Goal: Task Accomplishment & Management: Manage account settings

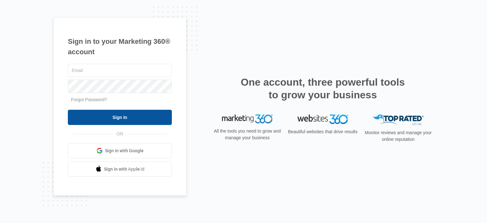
type input "[EMAIL_ADDRESS][DOMAIN_NAME]"
click at [129, 118] on input "Sign In" at bounding box center [120, 117] width 104 height 15
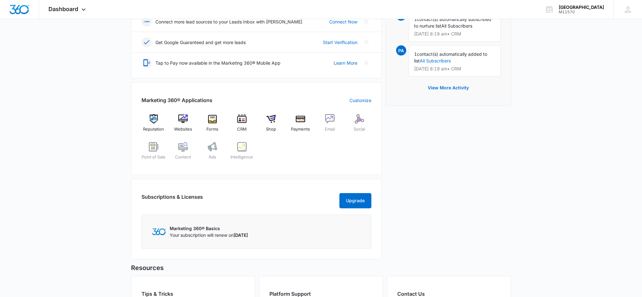
scroll to position [211, 0]
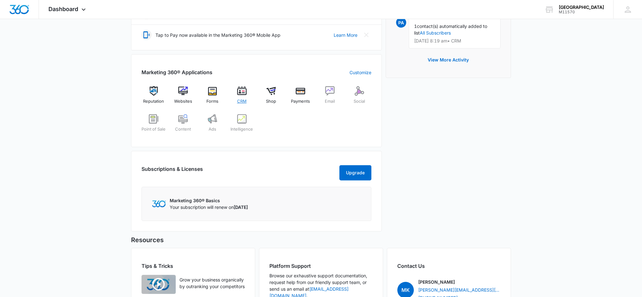
click at [243, 99] on span "CRM" at bounding box center [242, 101] width 10 height 6
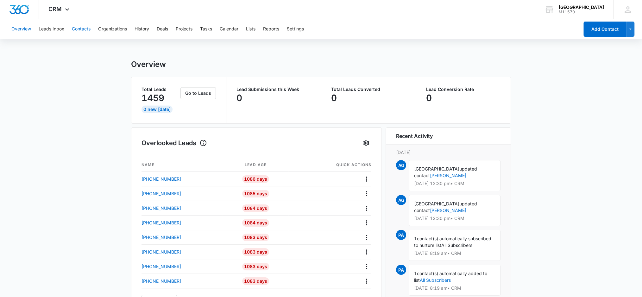
click at [84, 27] on button "Contacts" at bounding box center [81, 29] width 19 height 20
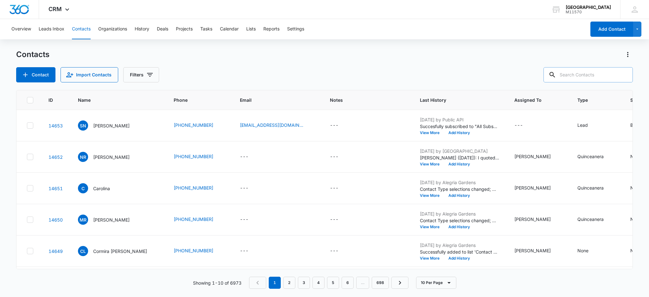
click at [581, 72] on input "text" at bounding box center [587, 74] width 89 height 15
type input "[PHONE_NUMBER]"
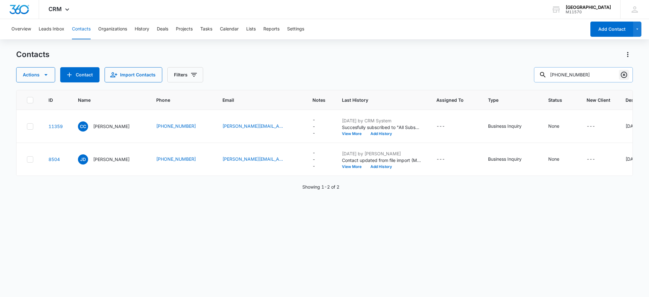
click at [625, 75] on icon "Clear" at bounding box center [624, 75] width 8 height 8
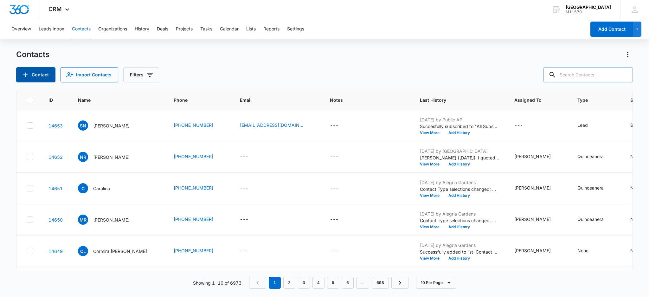
click at [43, 76] on button "Contact" at bounding box center [35, 74] width 39 height 15
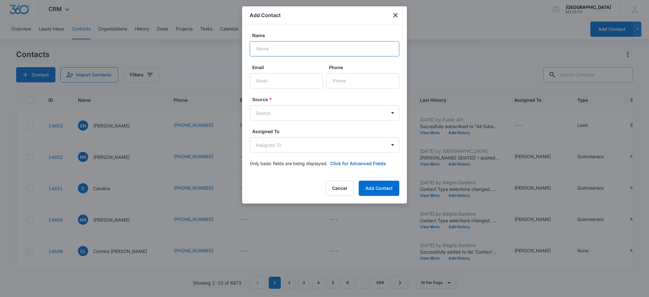
click at [262, 51] on input "Name" at bounding box center [324, 48] width 149 height 15
type input "Rosy"
click at [335, 83] on input "Phone" at bounding box center [362, 80] width 73 height 15
type input "[PHONE_NUMBER]"
click at [396, 14] on icon "close" at bounding box center [395, 15] width 8 height 8
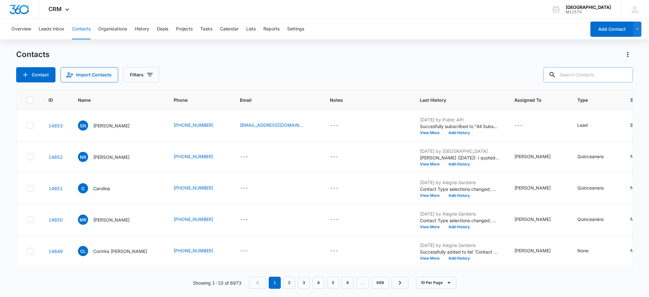
click at [583, 74] on input "text" at bounding box center [587, 74] width 89 height 15
type input "Rosy"
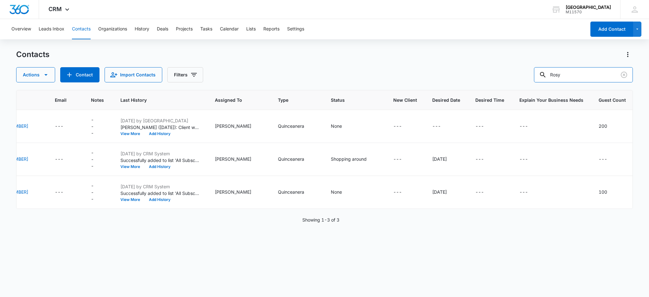
scroll to position [0, 150]
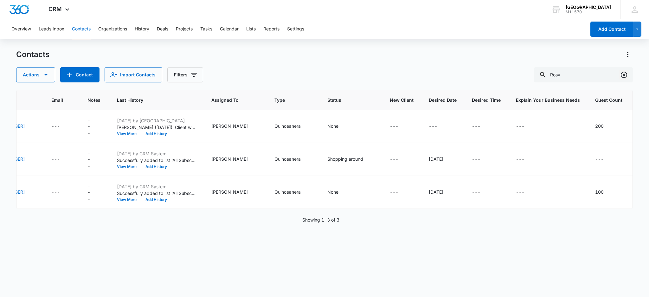
click at [625, 75] on icon "Clear" at bounding box center [624, 75] width 8 height 8
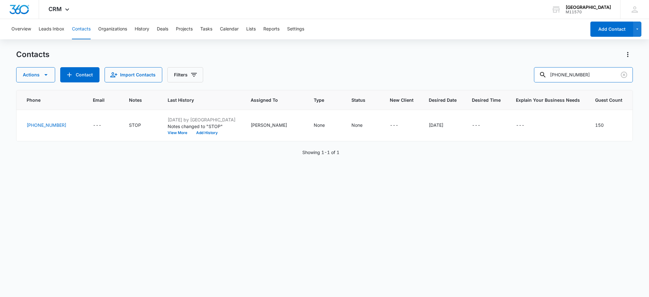
scroll to position [0, 0]
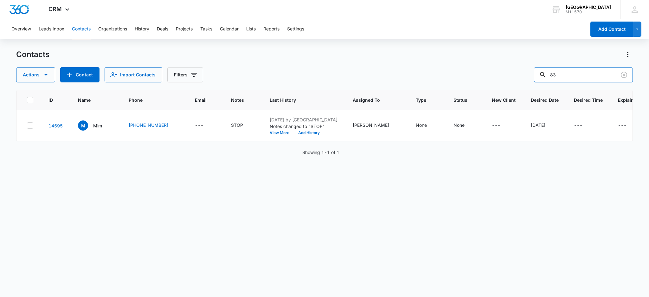
type input "8"
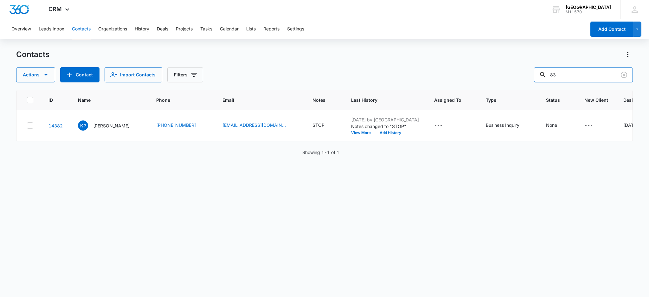
type input "8"
type input "Carolina"
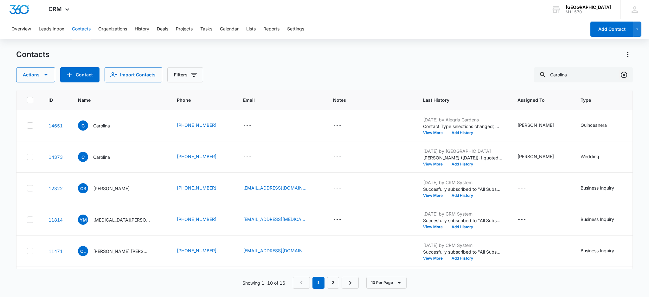
click at [623, 73] on icon "Clear" at bounding box center [624, 75] width 8 height 8
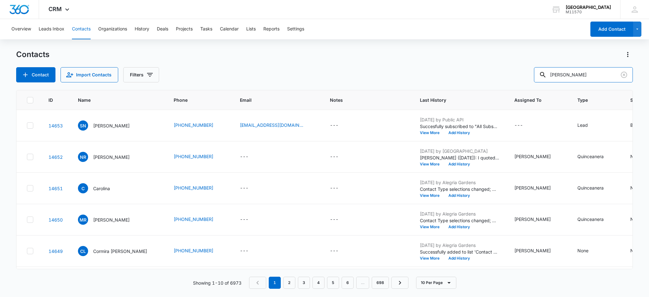
type input "[PERSON_NAME]"
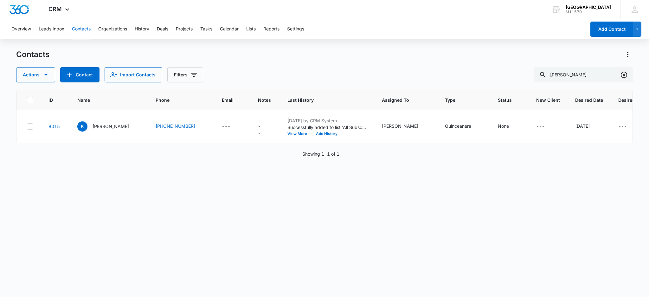
click at [624, 77] on icon "Clear" at bounding box center [623, 75] width 6 height 6
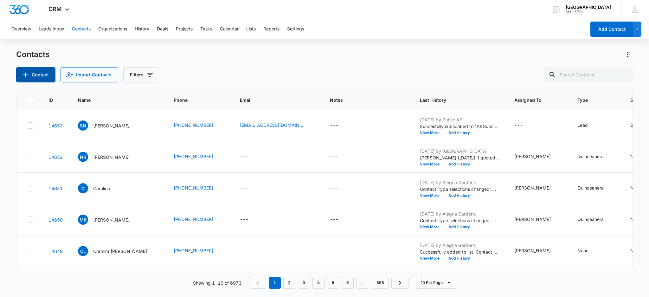
click at [38, 76] on button "Contact" at bounding box center [35, 74] width 39 height 15
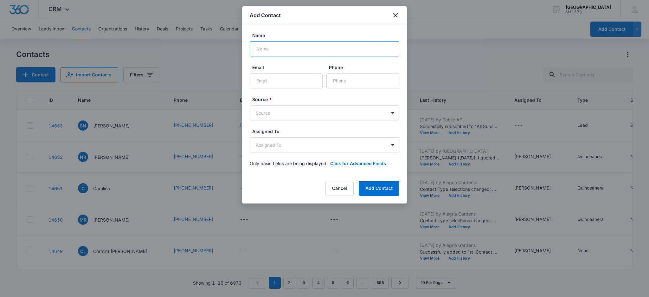
click at [262, 54] on input "Name" at bounding box center [324, 48] width 149 height 15
type input "Carolina"
click at [338, 80] on input "Phone" at bounding box center [362, 80] width 73 height 15
type input "[PHONE_NUMBER]"
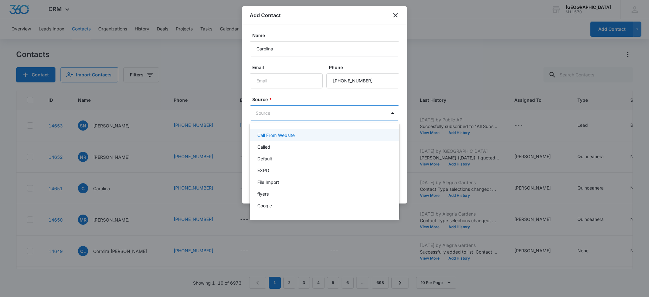
click at [314, 115] on body "CRM Apps Reputation Websites Forms CRM Email Social Shop Payments POS Content A…" at bounding box center [324, 148] width 649 height 297
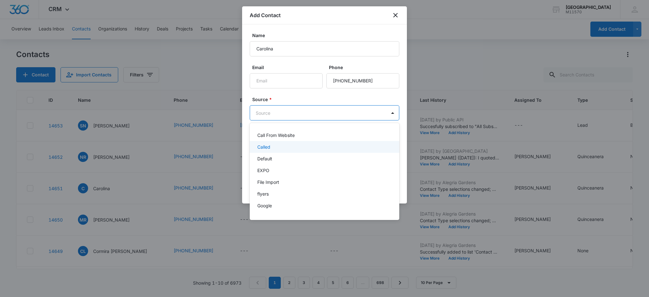
click at [268, 146] on p "Called" at bounding box center [263, 146] width 13 height 7
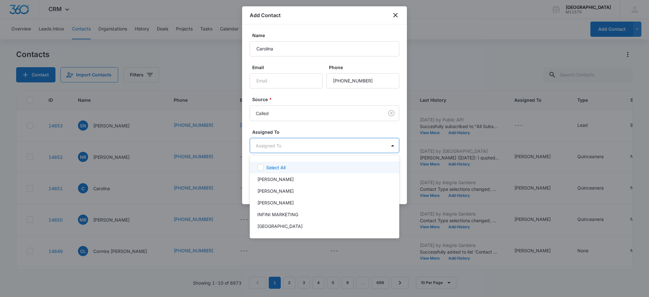
click at [267, 143] on body "CRM Apps Reputation Websites Forms CRM Email Social Shop Payments POS Content A…" at bounding box center [324, 148] width 649 height 297
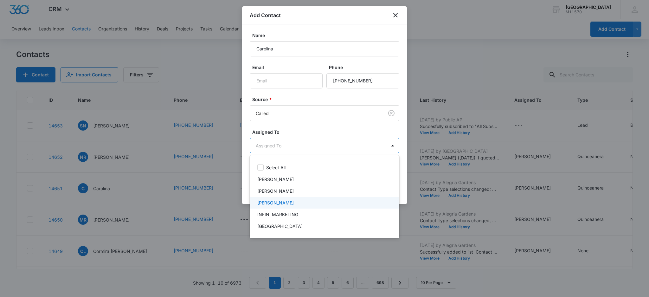
click at [288, 202] on p "[PERSON_NAME]" at bounding box center [275, 202] width 36 height 7
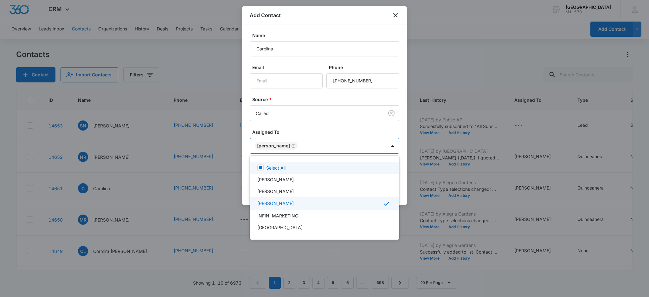
click at [272, 148] on div at bounding box center [324, 148] width 649 height 297
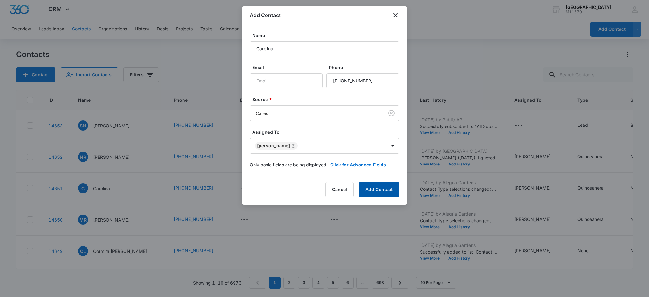
click at [390, 189] on button "Add Contact" at bounding box center [379, 189] width 41 height 15
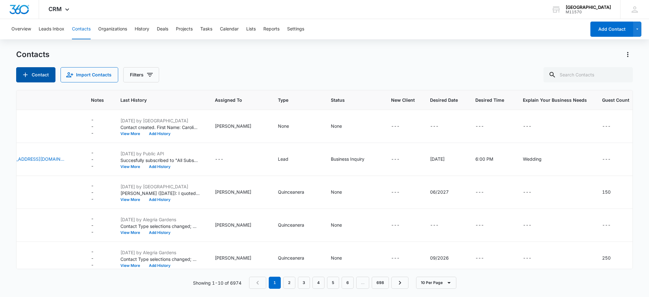
scroll to position [0, 239]
click at [614, 126] on icon "Guest Count - - Select to Edit Field" at bounding box center [618, 127] width 8 height 8
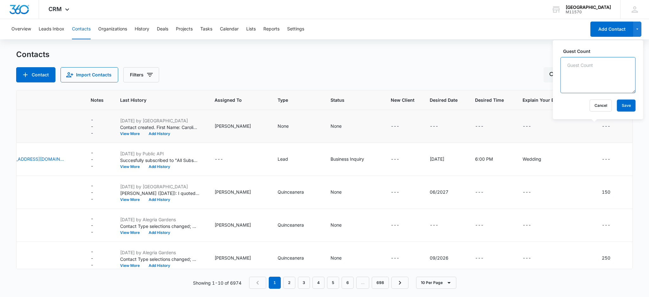
click at [571, 76] on textarea "Guest Count" at bounding box center [597, 75] width 75 height 36
type textarea "100-120"
click at [626, 109] on button "Save" at bounding box center [626, 105] width 19 height 12
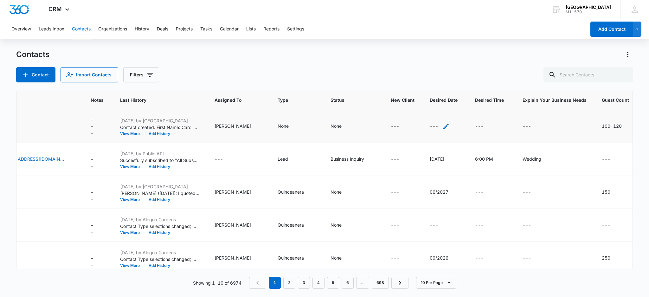
click at [442, 123] on icon "Desired Date - - Select to Edit Field" at bounding box center [446, 127] width 8 height 8
click at [390, 86] on input "Desired Date" at bounding box center [421, 85] width 80 height 15
type input "[DATE]"
click at [446, 105] on button "Save" at bounding box center [451, 105] width 19 height 12
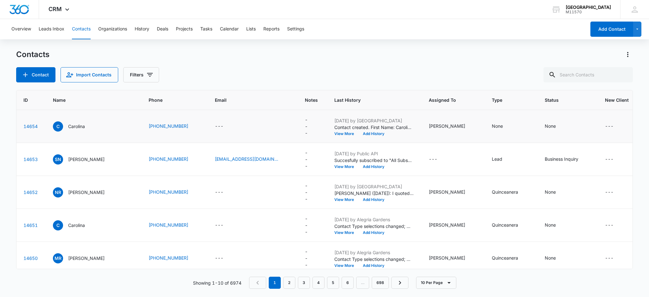
scroll to position [0, 0]
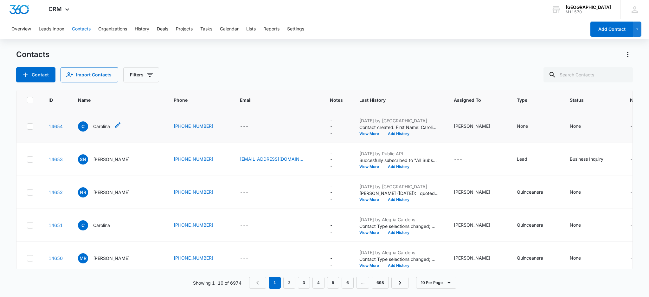
click at [118, 124] on icon "Name - Carolina - Select to Edit Field" at bounding box center [118, 125] width 6 height 6
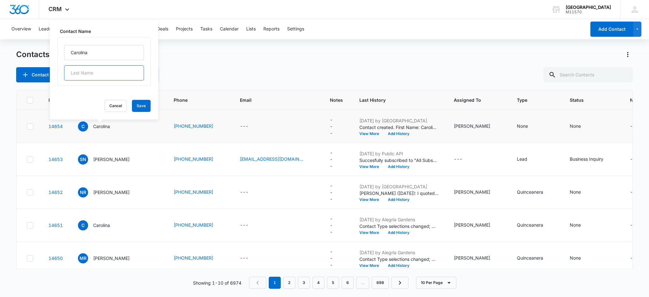
click at [93, 72] on input "text" at bounding box center [104, 72] width 80 height 15
type input "[PERSON_NAME]"
click at [136, 109] on button "Save" at bounding box center [141, 106] width 19 height 12
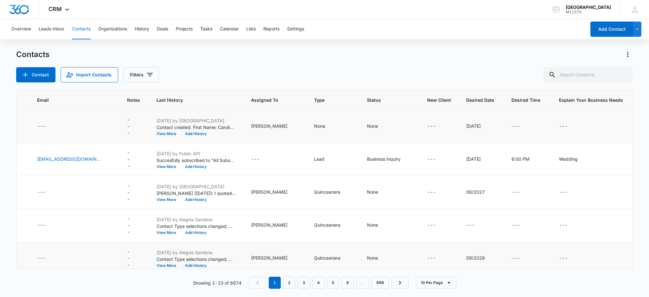
scroll to position [0, 213]
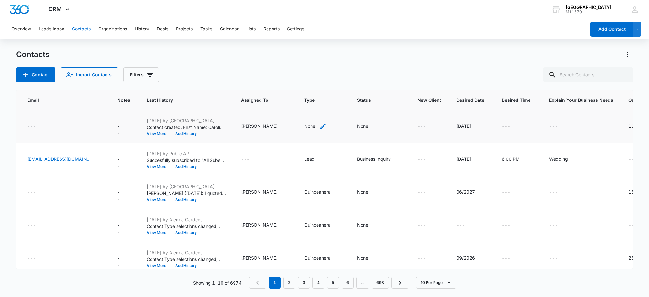
click at [319, 124] on icon "Type - None - Select to Edit Field" at bounding box center [323, 127] width 8 height 8
click at [314, 83] on div at bounding box center [313, 85] width 10 height 10
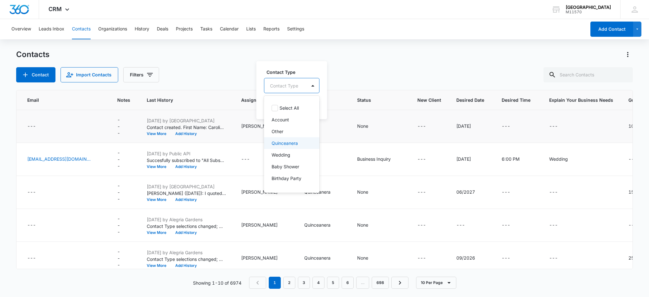
click at [290, 147] on div "Quinceanera" at bounding box center [291, 143] width 55 height 12
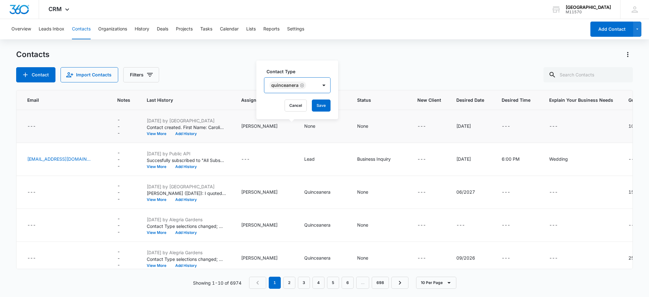
click at [275, 84] on div "Quinceanera" at bounding box center [284, 85] width 27 height 4
click at [321, 105] on button "Save" at bounding box center [321, 105] width 19 height 12
click at [372, 124] on icon "Status - None - Select to Edit Field" at bounding box center [376, 127] width 8 height 8
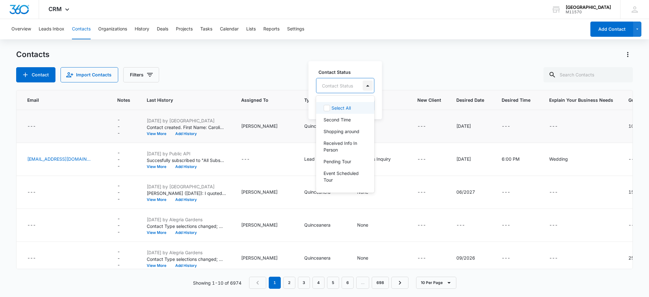
click at [370, 85] on div at bounding box center [367, 85] width 10 height 10
click at [343, 133] on p "Shopping around" at bounding box center [341, 131] width 36 height 7
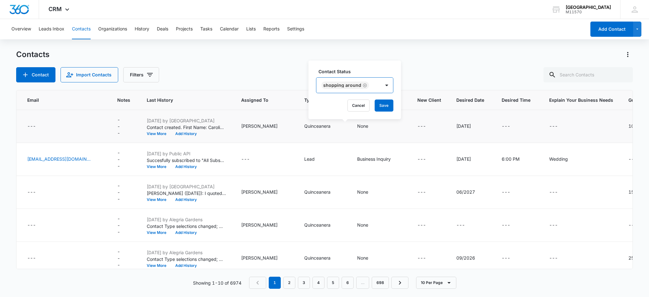
click at [335, 86] on div "Shopping around" at bounding box center [342, 85] width 38 height 4
click at [383, 105] on button "Save" at bounding box center [383, 105] width 19 height 12
click at [335, 125] on icon "Type - Quinceanera - Select to Edit Field" at bounding box center [338, 127] width 6 height 6
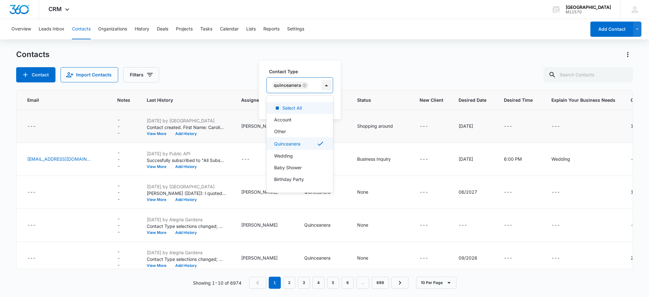
click at [322, 87] on div at bounding box center [326, 85] width 10 height 10
click at [295, 152] on div "Wedding" at bounding box center [299, 155] width 50 height 7
click at [303, 84] on icon "Remove Quinceanera" at bounding box center [304, 85] width 4 height 4
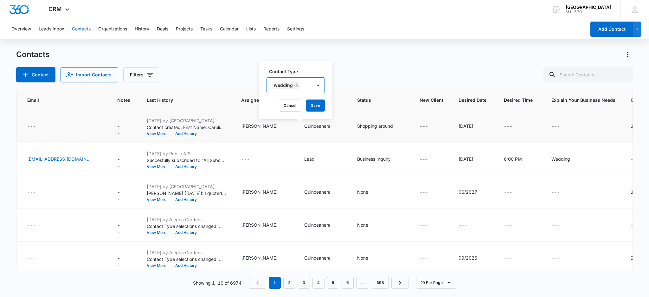
click at [279, 83] on div "Wedding" at bounding box center [283, 85] width 19 height 4
click at [312, 102] on button "Save" at bounding box center [315, 105] width 19 height 12
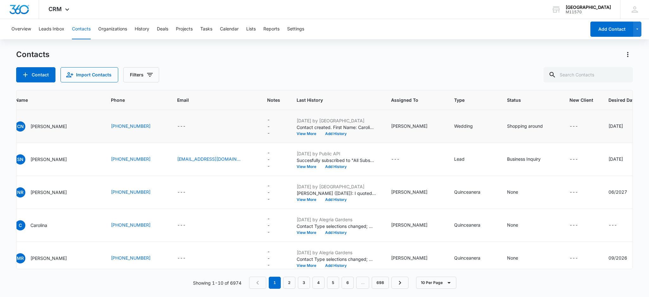
scroll to position [0, 0]
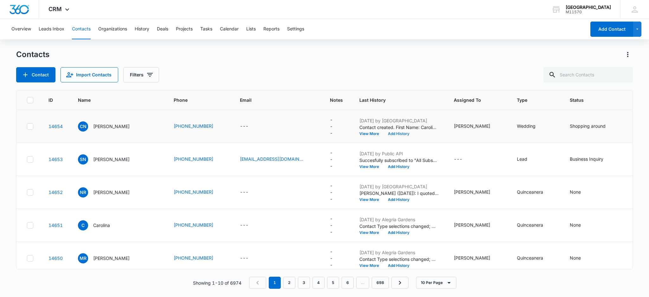
click at [383, 132] on button "Add History" at bounding box center [398, 134] width 30 height 4
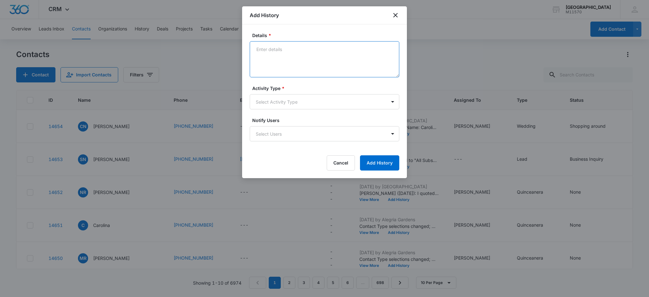
click at [261, 48] on textarea "Details *" at bounding box center [324, 59] width 149 height 36
click at [294, 59] on textarea "[PERSON_NAME] ([DATE]): I quoted the client $4,500 (rose Gold) plus tax for 100…" at bounding box center [324, 59] width 149 height 36
click at [339, 58] on textarea "[PERSON_NAME] ([DATE]): I quoted the client $4,500 (rose Gold) plus tax and $8,…" at bounding box center [324, 59] width 149 height 36
type textarea "[PERSON_NAME] ([DATE]): I quoted the client $4,500 (rose Gold) plus tax and $8,…"
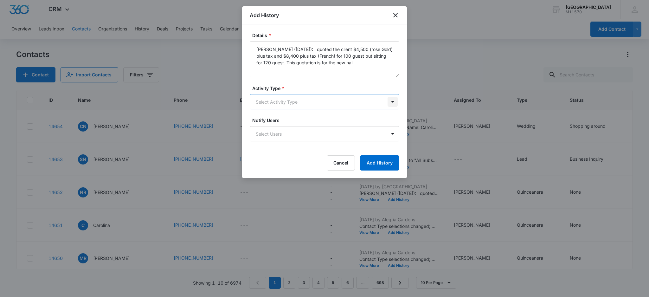
click at [393, 100] on body "CRM Apps Reputation Websites Forms CRM Email Social Shop Payments POS Content A…" at bounding box center [324, 148] width 649 height 297
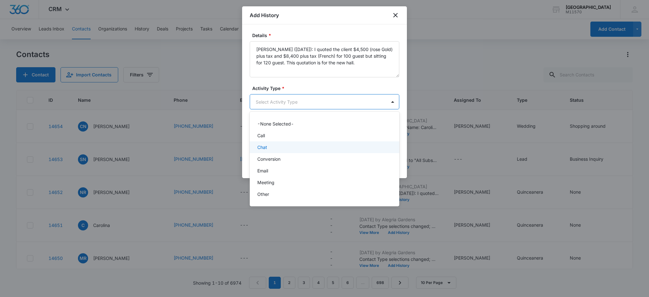
click at [268, 146] on div "Chat" at bounding box center [323, 147] width 133 height 7
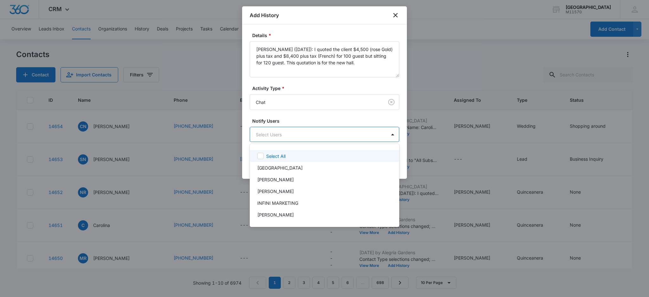
click at [270, 133] on body "CRM Apps Reputation Websites Forms CRM Email Social Shop Payments POS Content A…" at bounding box center [324, 148] width 649 height 297
drag, startPoint x: 279, startPoint y: 191, endPoint x: 278, endPoint y: 172, distance: 19.6
click at [279, 190] on p "[PERSON_NAME]" at bounding box center [275, 191] width 36 height 7
click at [273, 134] on div at bounding box center [324, 148] width 649 height 297
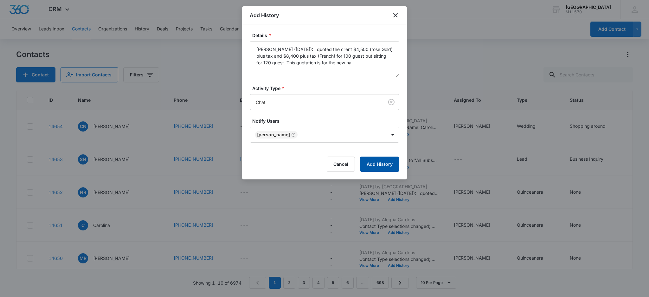
click at [384, 162] on button "Add History" at bounding box center [379, 163] width 39 height 15
